Goal: Task Accomplishment & Management: Complete application form

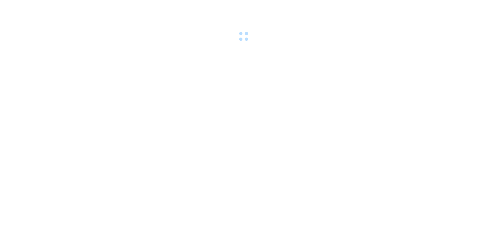
click at [95, 8] on div at bounding box center [243, 21] width 487 height 43
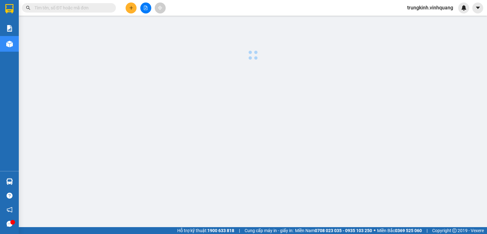
click at [95, 8] on input "text" at bounding box center [71, 7] width 74 height 7
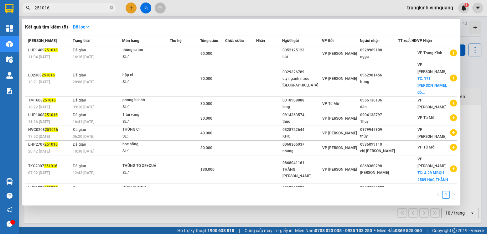
click at [86, 3] on span "251016" at bounding box center [69, 7] width 94 height 9
click at [85, 5] on input "251016" at bounding box center [71, 7] width 74 height 7
type input "2"
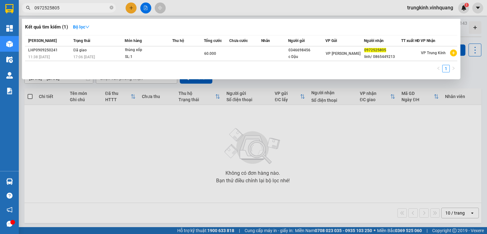
click at [85, 6] on input "0972525805" at bounding box center [71, 7] width 74 height 7
click at [77, 6] on input "0972525805" at bounding box center [71, 7] width 74 height 7
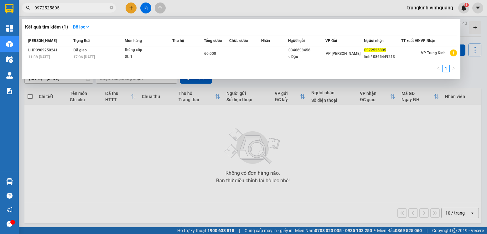
click at [77, 6] on input "0972525805" at bounding box center [71, 7] width 74 height 7
type input "2"
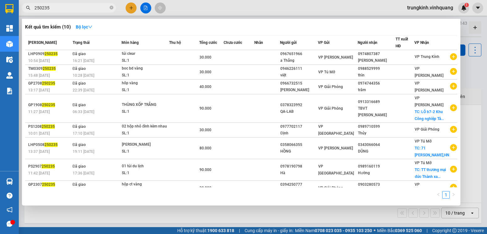
click at [77, 6] on input "250235" at bounding box center [71, 7] width 74 height 7
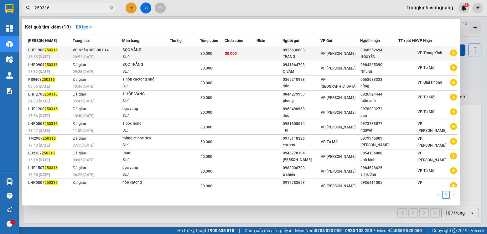
type input "250316"
click at [188, 56] on td at bounding box center [185, 53] width 30 height 15
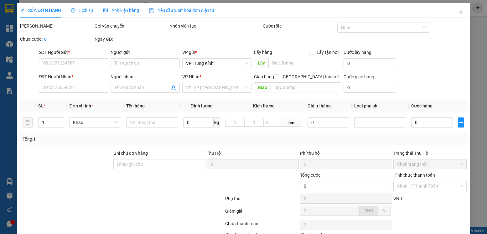
type input "0925636888"
type input "TRANG"
type input "0368552694"
type input "NGUYÊN"
type input "30.000"
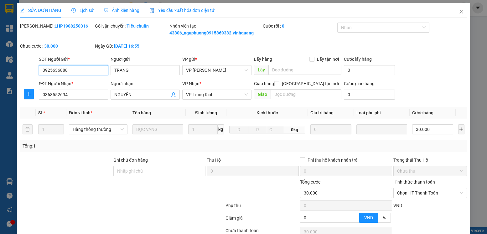
scroll to position [50, 0]
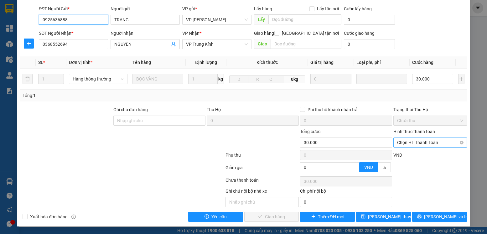
click at [426, 142] on span "Chọn HT Thanh Toán" at bounding box center [430, 142] width 66 height 9
click at [425, 149] on div "Total Paid Fee 0 Total UnPaid Fee 30.000 Cash Collection Total Fee Mã ĐH: LHP19…" at bounding box center [243, 97] width 446 height 250
click at [416, 143] on span "Chọn HT Thanh Toán" at bounding box center [430, 142] width 66 height 9
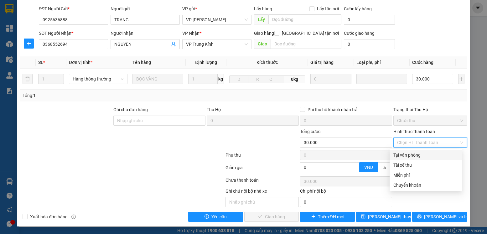
click at [418, 155] on div "Tại văn phòng" at bounding box center [425, 155] width 65 height 7
type input "0"
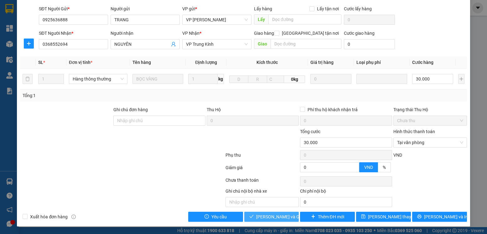
drag, startPoint x: 264, startPoint y: 223, endPoint x: 270, endPoint y: 219, distance: 7.0
click at [264, 223] on div "SỬA ĐƠN HÀNG Lịch sử Ảnh kiện hàng Yêu cầu xuất hóa đơn điện tử Total Paid Fee …" at bounding box center [243, 90] width 453 height 274
click at [272, 217] on span "[PERSON_NAME] và Giao hàng" at bounding box center [286, 216] width 60 height 7
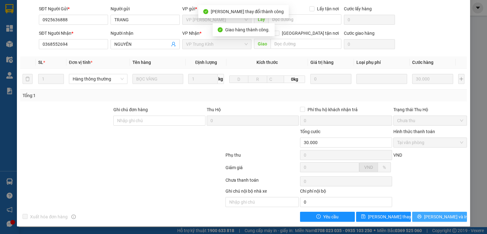
click at [435, 219] on span "[PERSON_NAME] và In" at bounding box center [446, 216] width 44 height 7
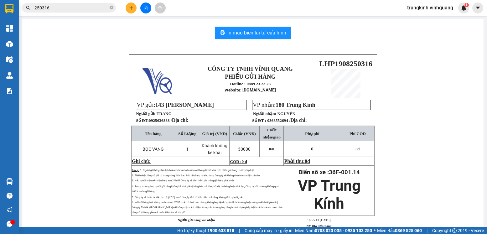
click at [32, 28] on div "In mẫu biên lai tự cấu hình" at bounding box center [253, 33] width 446 height 13
drag, startPoint x: 130, startPoint y: 7, endPoint x: 121, endPoint y: 138, distance: 131.7
click at [121, 138] on section "Kết quả tìm kiếm ( 10 ) Bộ lọc Mã ĐH Trạng thái Món hàng Thu hộ Tổng cước Chưa …" at bounding box center [243, 117] width 487 height 234
